Goal: Information Seeking & Learning: Learn about a topic

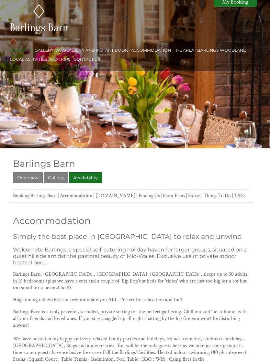
click at [157, 50] on link "Accommodation" at bounding box center [151, 50] width 40 height 5
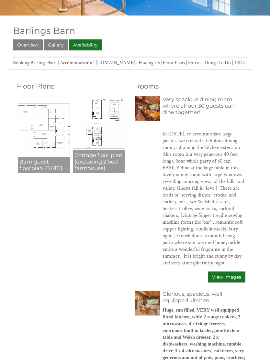
scroll to position [136, 0]
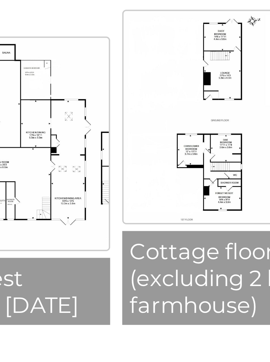
click at [27, 93] on ul "Barn guest floorplan [DATE] Barn guest floorplan [DATE] Cottage floor plan (exc…" at bounding box center [72, 133] width 110 height 81
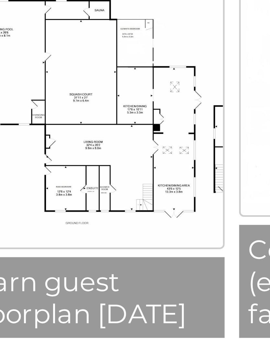
click at [44, 101] on img at bounding box center [44, 127] width 52 height 52
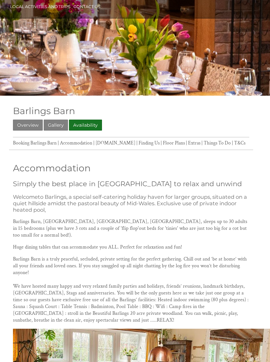
scroll to position [53, 0]
click at [82, 141] on link "Accommodation" at bounding box center [76, 143] width 32 height 6
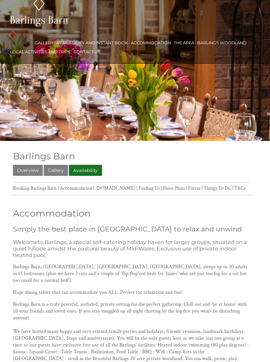
scroll to position [0, 0]
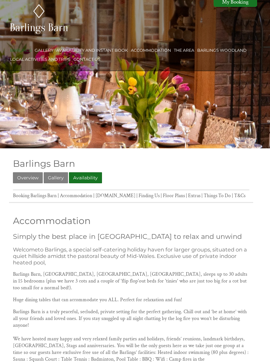
click at [43, 195] on link "Booking Barlings Barn" at bounding box center [35, 195] width 44 height 6
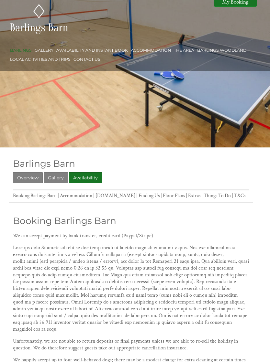
click at [80, 197] on link "Accommodation" at bounding box center [76, 195] width 32 height 6
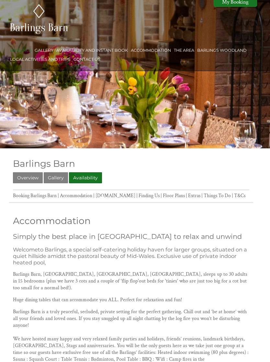
click at [80, 196] on link "Accommodation" at bounding box center [76, 195] width 32 height 6
click at [155, 48] on link "Accommodation" at bounding box center [151, 50] width 40 height 5
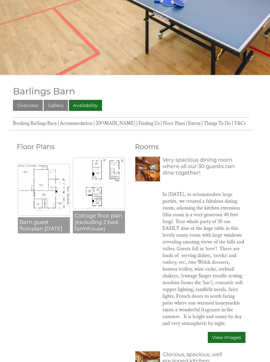
scroll to position [72, 0]
click at [111, 180] on img at bounding box center [99, 184] width 52 height 52
